Goal: Task Accomplishment & Management: Use online tool/utility

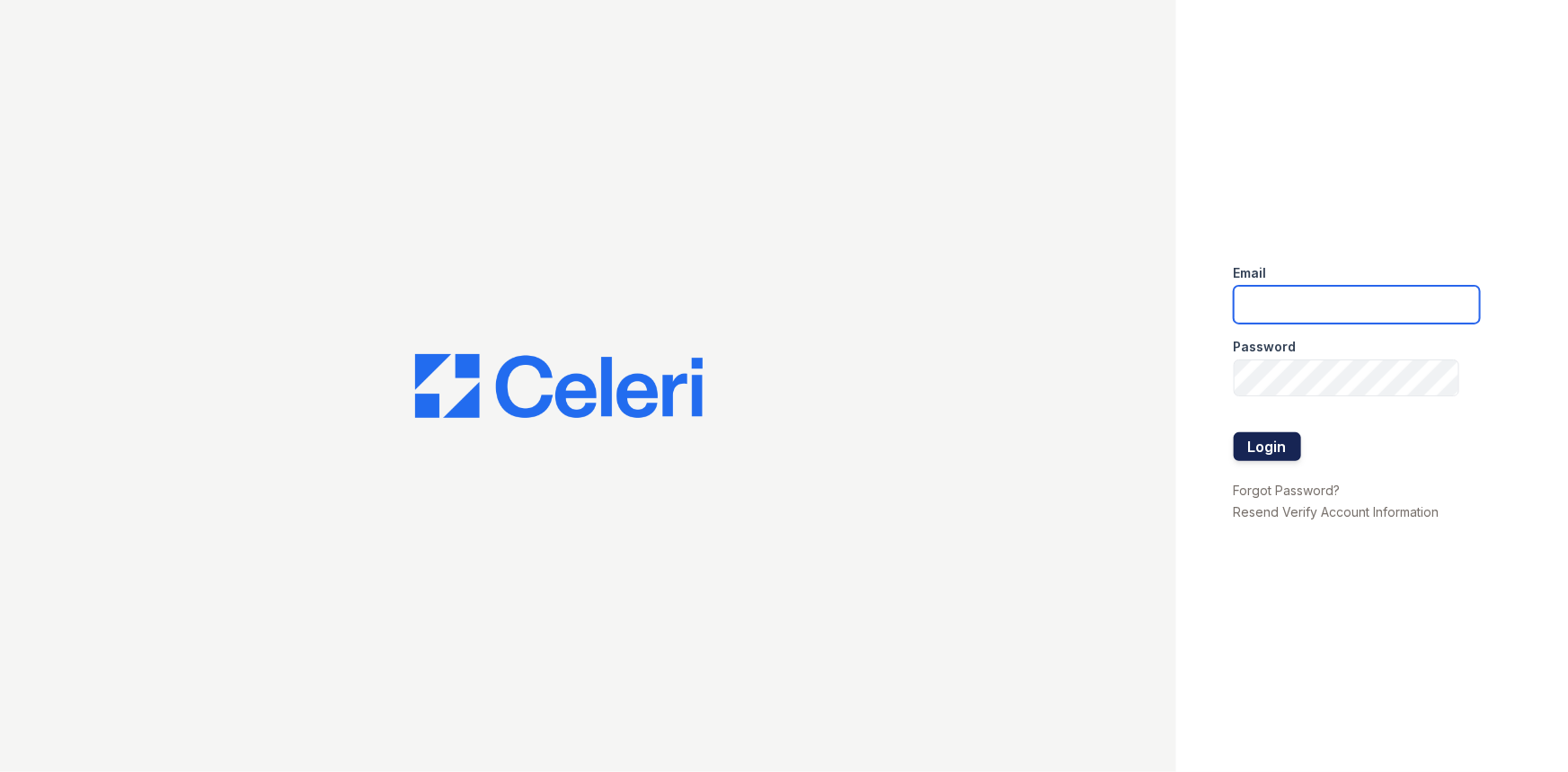
type input "arriveunionwharf@trinity-pm.com"
click at [1286, 437] on button "Login" at bounding box center [1267, 446] width 67 height 29
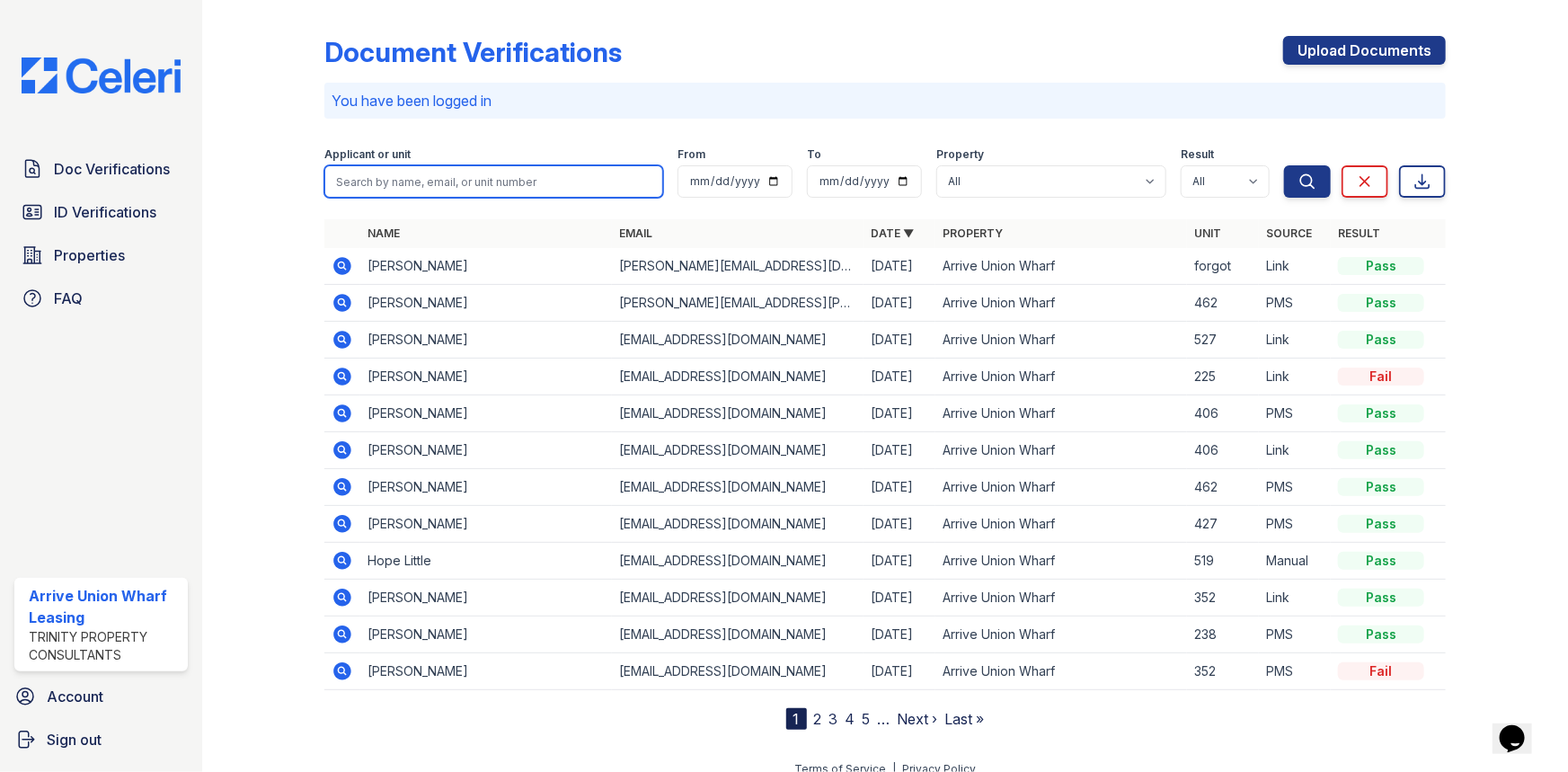
click at [357, 178] on input "search" at bounding box center [494, 181] width 339 height 33
type input "xiaomi"
click at [1284, 165] on button "Search" at bounding box center [1307, 181] width 47 height 33
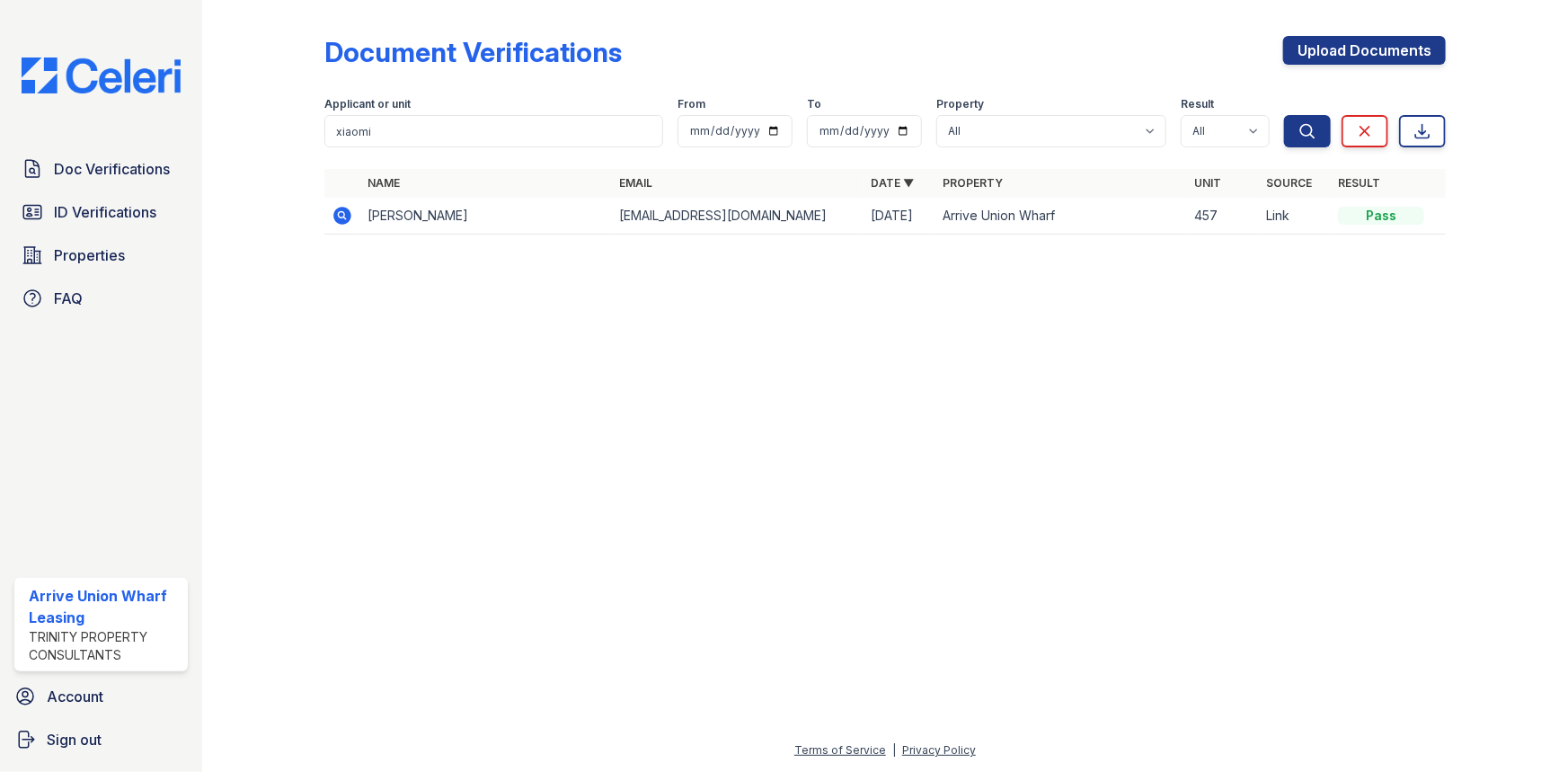
click at [340, 215] on icon at bounding box center [341, 214] width 5 height 5
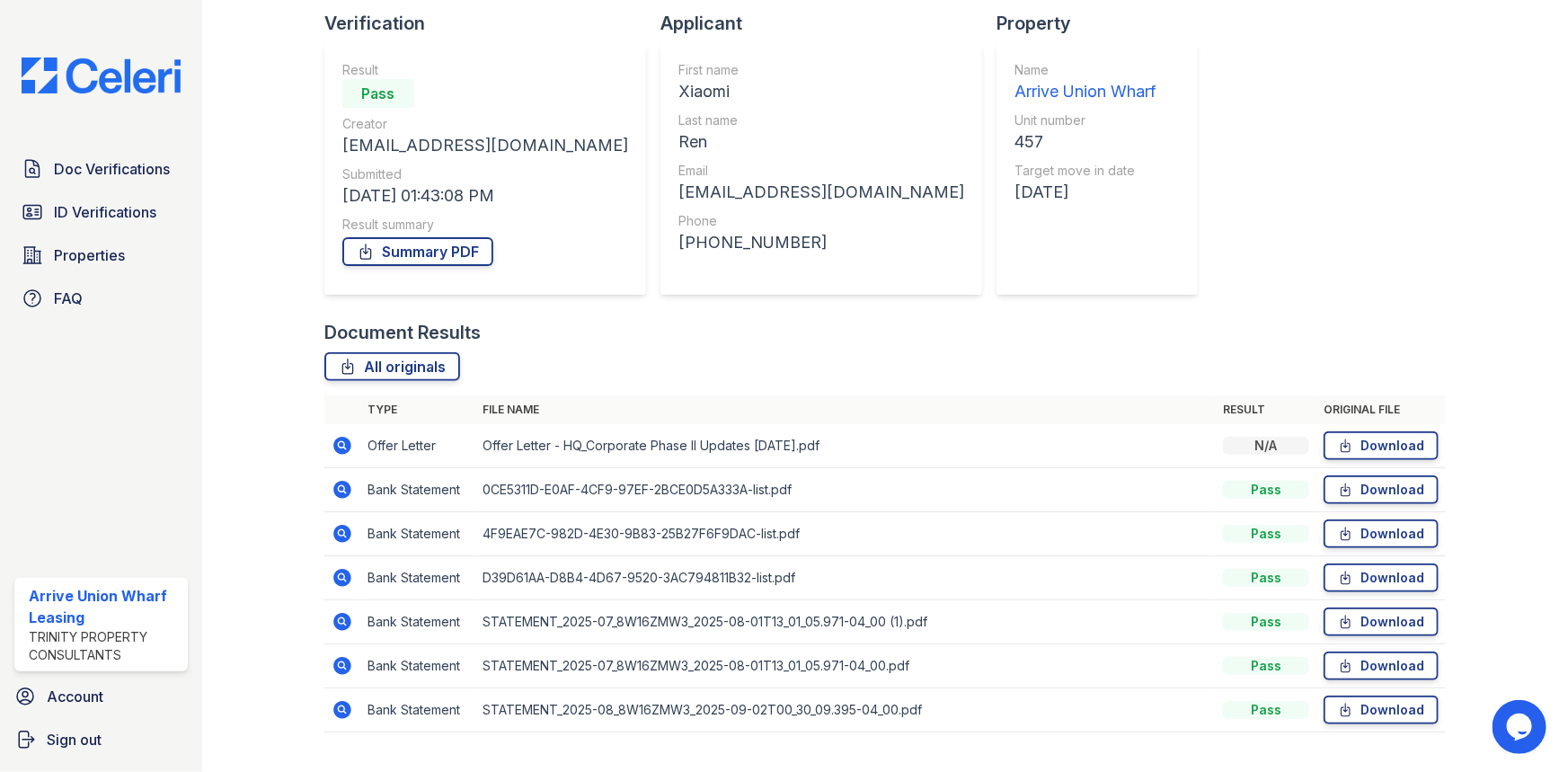
scroll to position [161, 0]
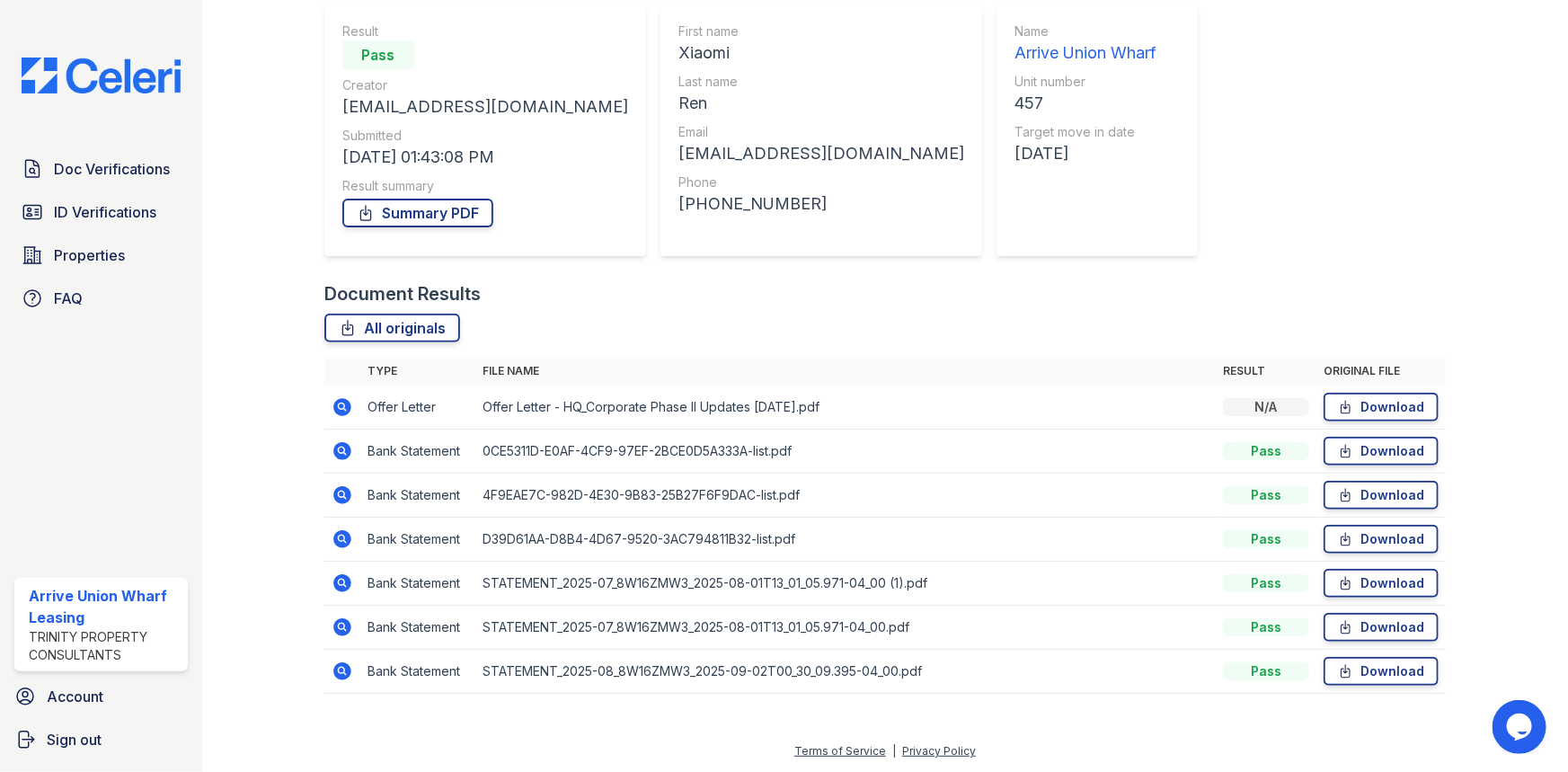
click at [344, 406] on icon at bounding box center [342, 407] width 21 height 21
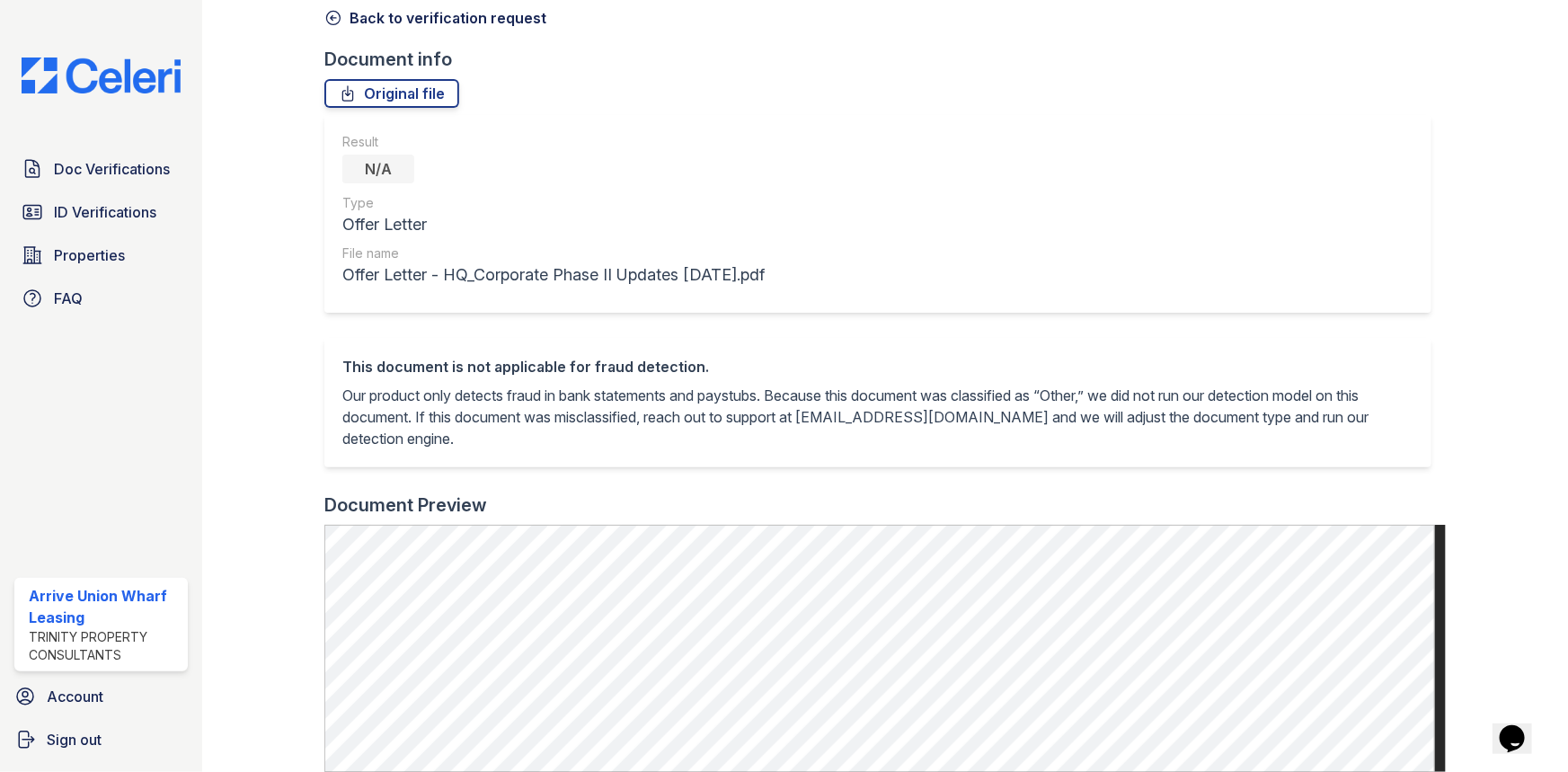
scroll to position [326, 0]
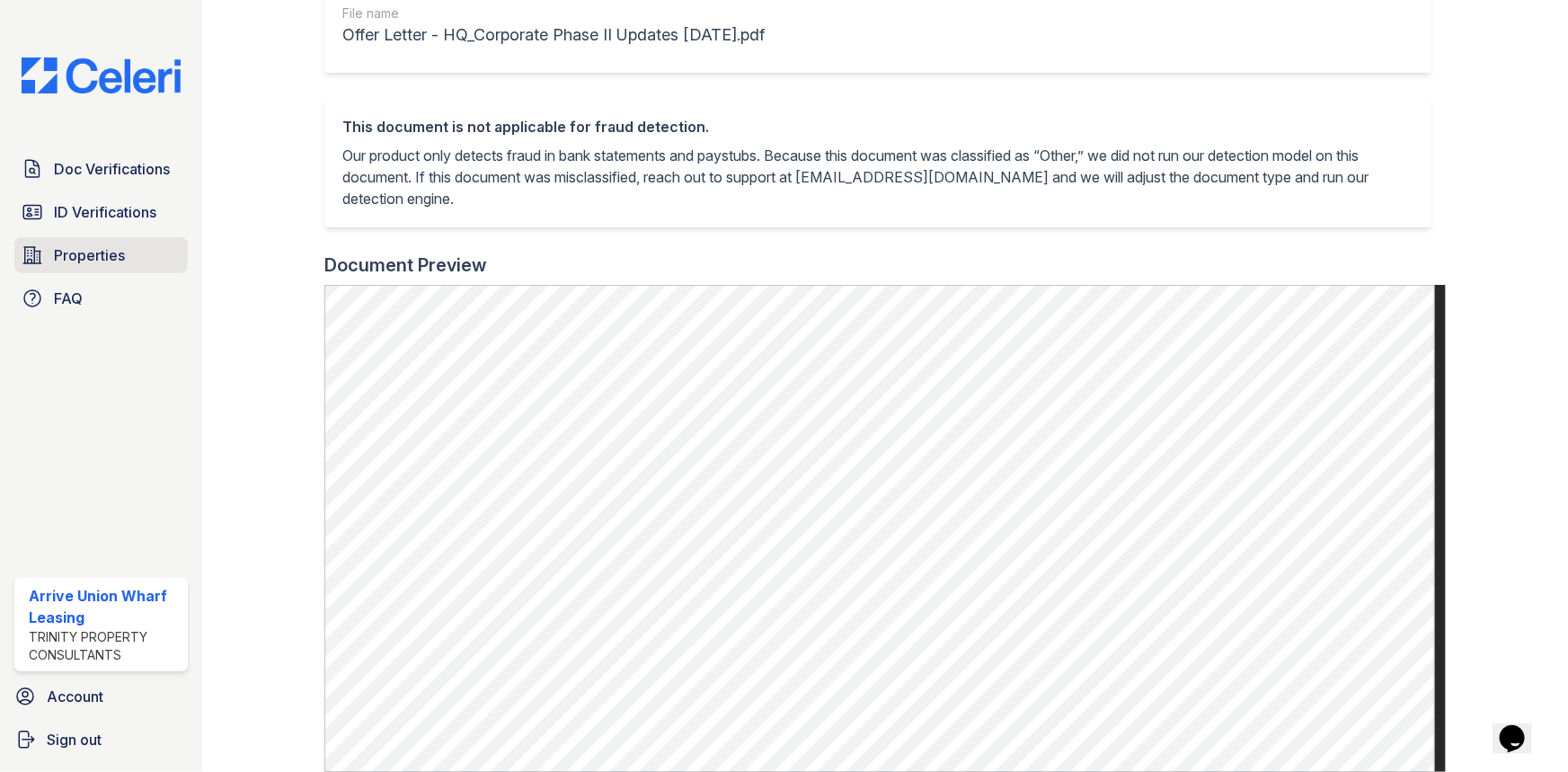
click at [70, 262] on span "Properties" at bounding box center [89, 255] width 71 height 21
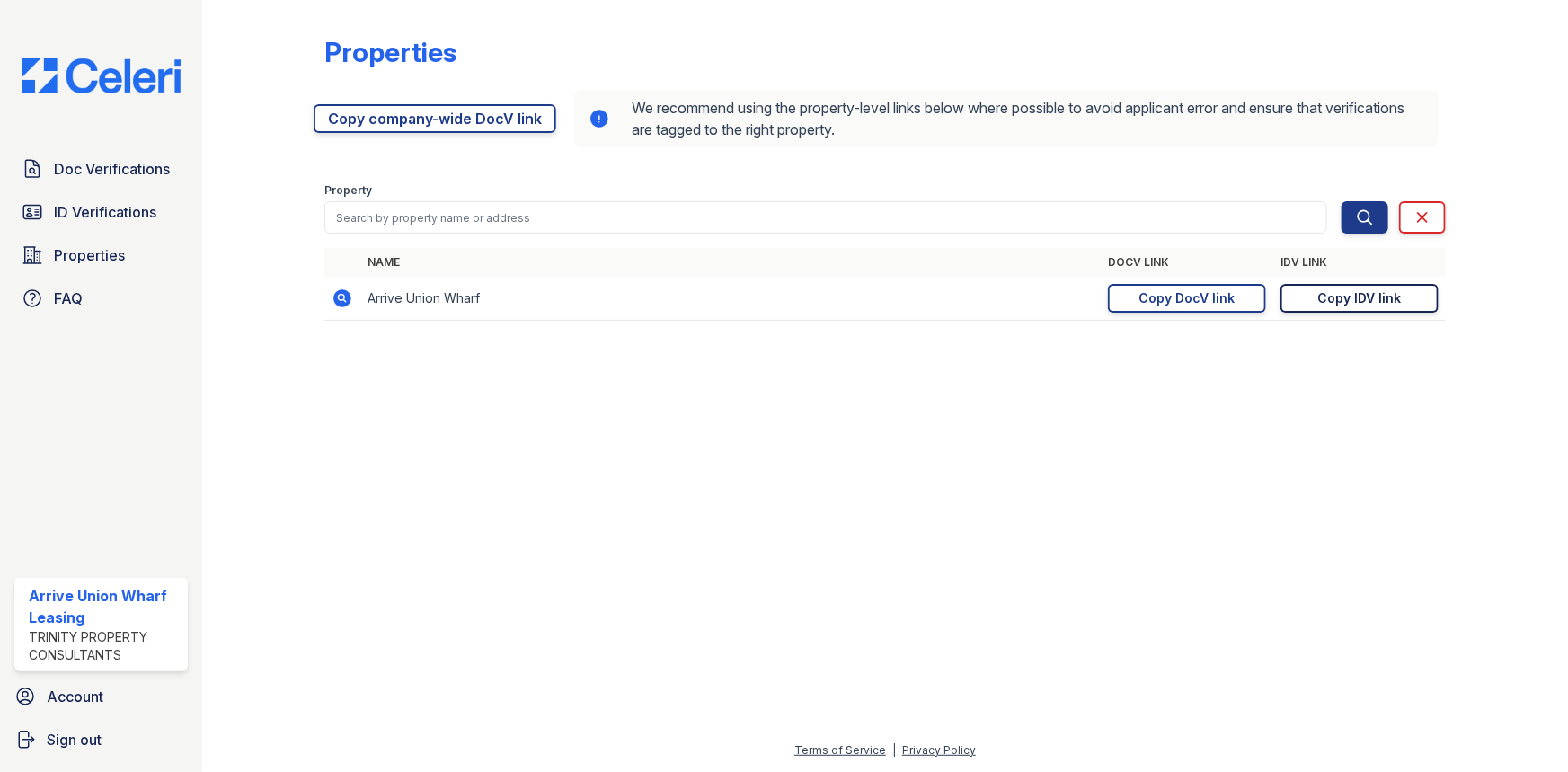
click at [1384, 303] on div "Copy IDV link" at bounding box center [1360, 298] width 84 height 18
click at [1348, 298] on div "Copy IDV link" at bounding box center [1360, 298] width 84 height 18
click at [1407, 301] on link "Copy IDV link Copy link" at bounding box center [1360, 299] width 158 height 29
click at [1229, 302] on div "Copy DocV link" at bounding box center [1188, 298] width 96 height 18
